Goal: Complete application form

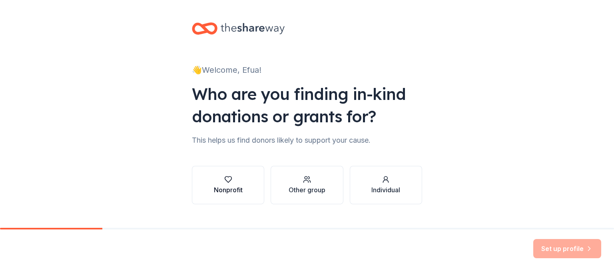
click at [230, 177] on div "button" at bounding box center [228, 180] width 29 height 8
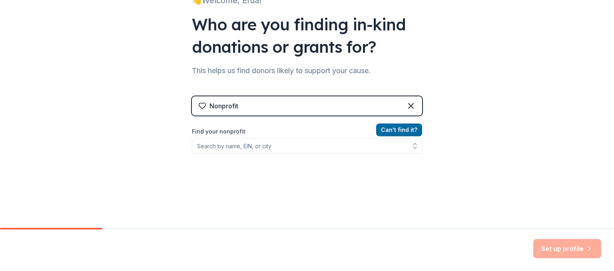
scroll to position [69, 0]
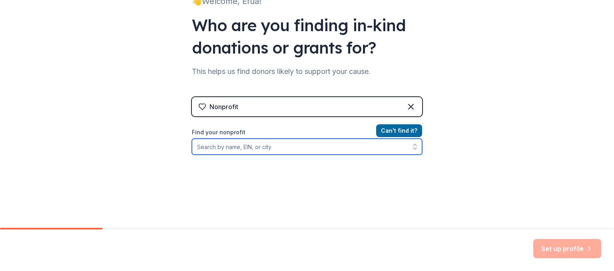
click at [278, 149] on input "Find your nonprofit" at bounding box center [307, 147] width 230 height 16
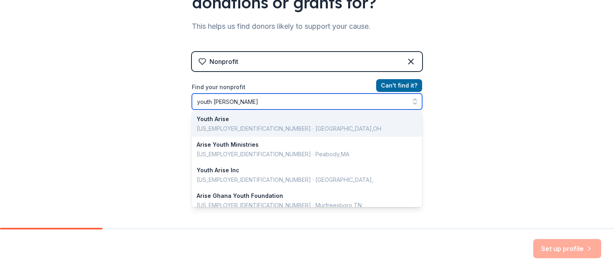
scroll to position [0, 0]
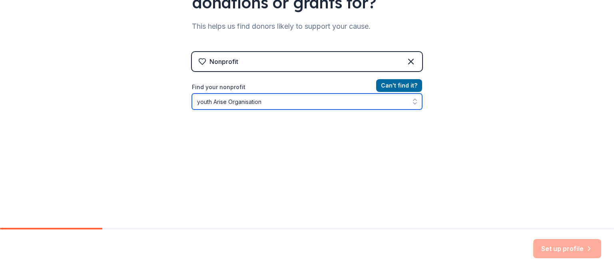
click at [236, 99] on input "youth Arise Organisation" at bounding box center [307, 102] width 230 height 16
click at [198, 101] on input "youth Arise Organisation" at bounding box center [307, 102] width 230 height 16
click at [248, 101] on input "Youth Arise Organisation" at bounding box center [307, 102] width 230 height 16
click at [247, 102] on input "Youth Arise Organisation" at bounding box center [307, 102] width 230 height 16
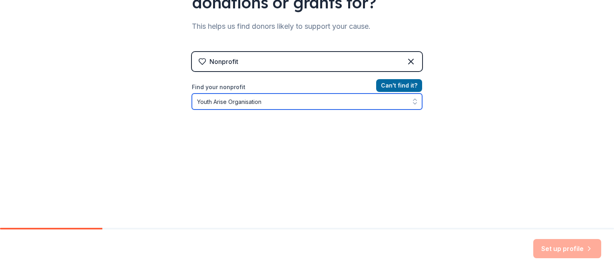
click at [247, 102] on input "Youth Arise Organisation" at bounding box center [307, 102] width 230 height 16
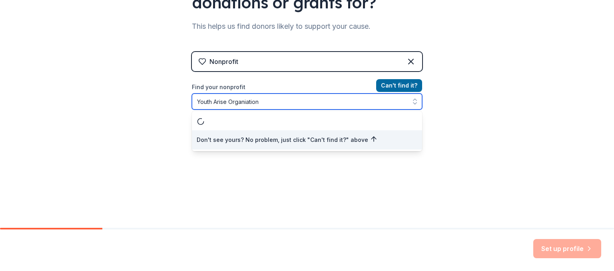
type input "Youth Arise Organization"
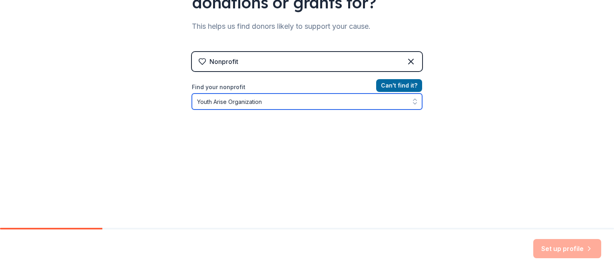
click at [272, 106] on input "Youth Arise Organization" at bounding box center [307, 102] width 230 height 16
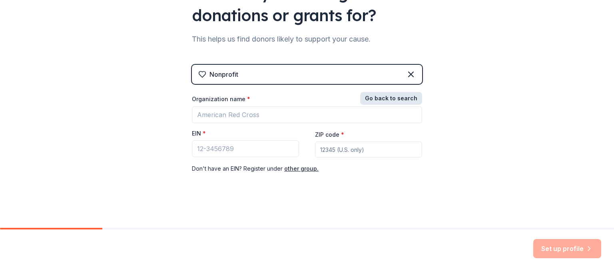
scroll to position [101, 0]
click at [390, 82] on div "Nonprofit Go back to search Organization name * EIN * ZIP code * Don ' t have a…" at bounding box center [307, 127] width 230 height 125
